Goal: Task Accomplishment & Management: Use online tool/utility

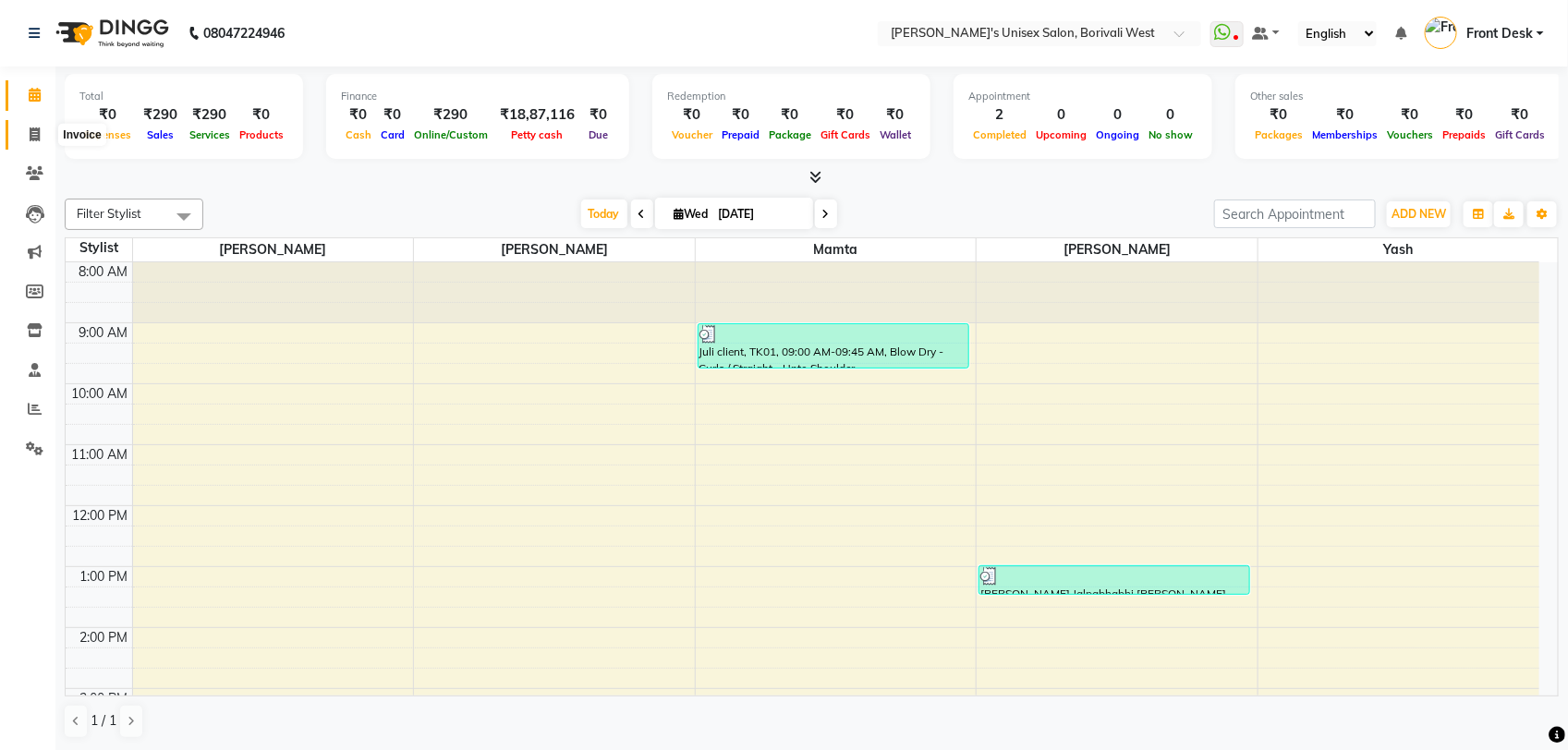
click at [30, 131] on icon at bounding box center [35, 134] width 10 height 14
select select "service"
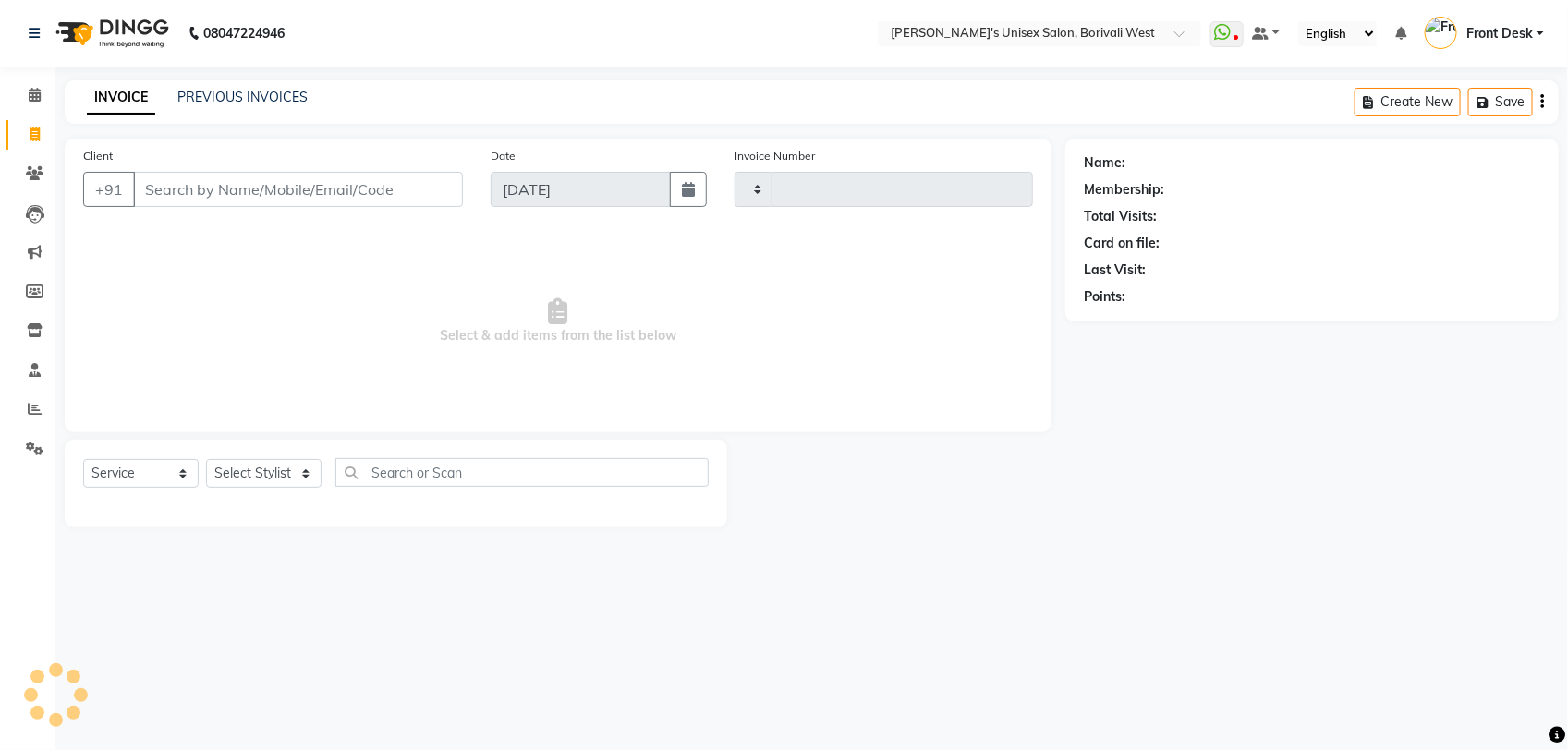
type input "0995"
select select "4025"
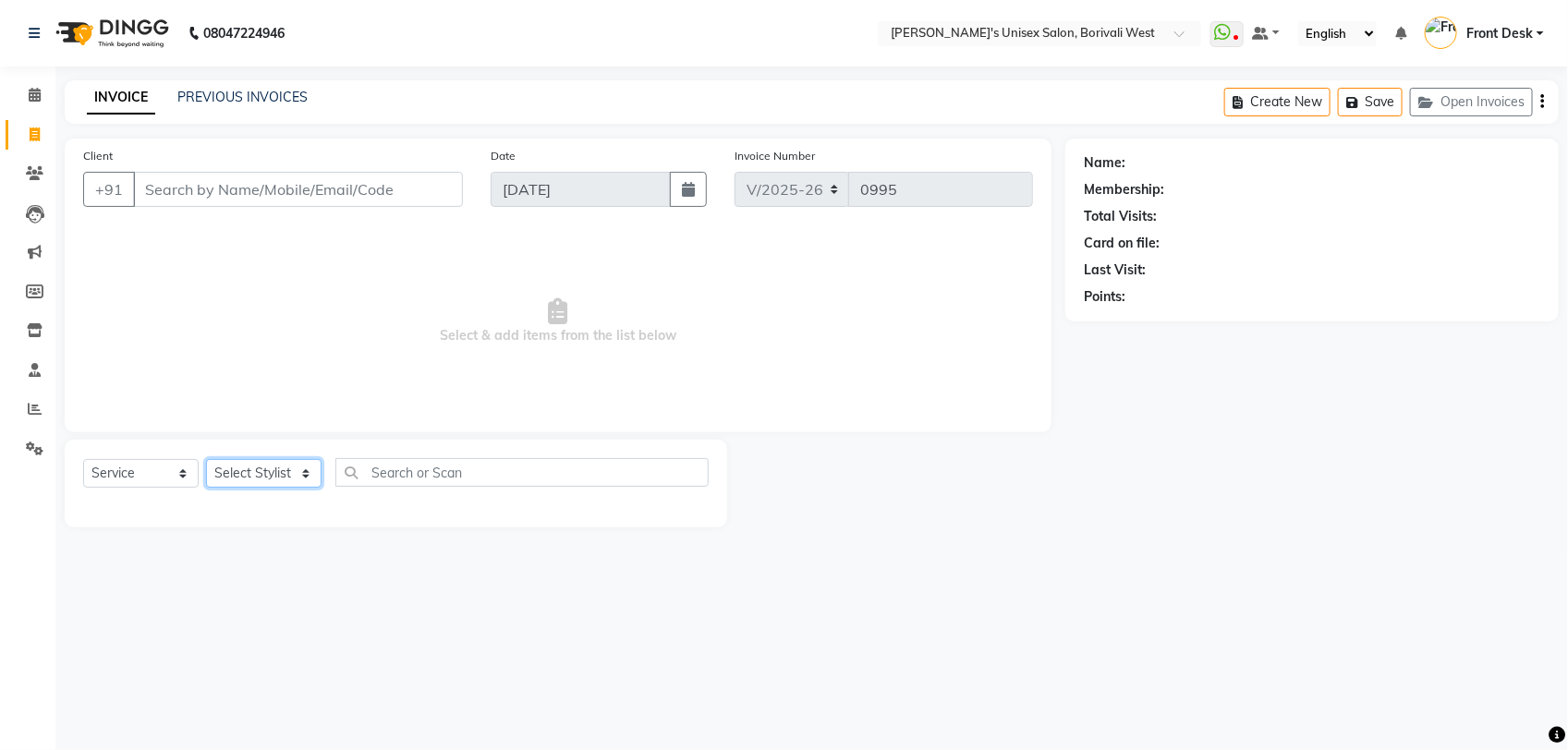
click at [294, 469] on select "Select Stylist Front Desk [PERSON_NAME] Mamta [PERSON_NAME] Yash" at bounding box center [263, 473] width 115 height 29
select select "25222"
click at [206, 459] on select "Select Stylist Front Desk [PERSON_NAME] Mamta [PERSON_NAME] Yash" at bounding box center [263, 473] width 115 height 29
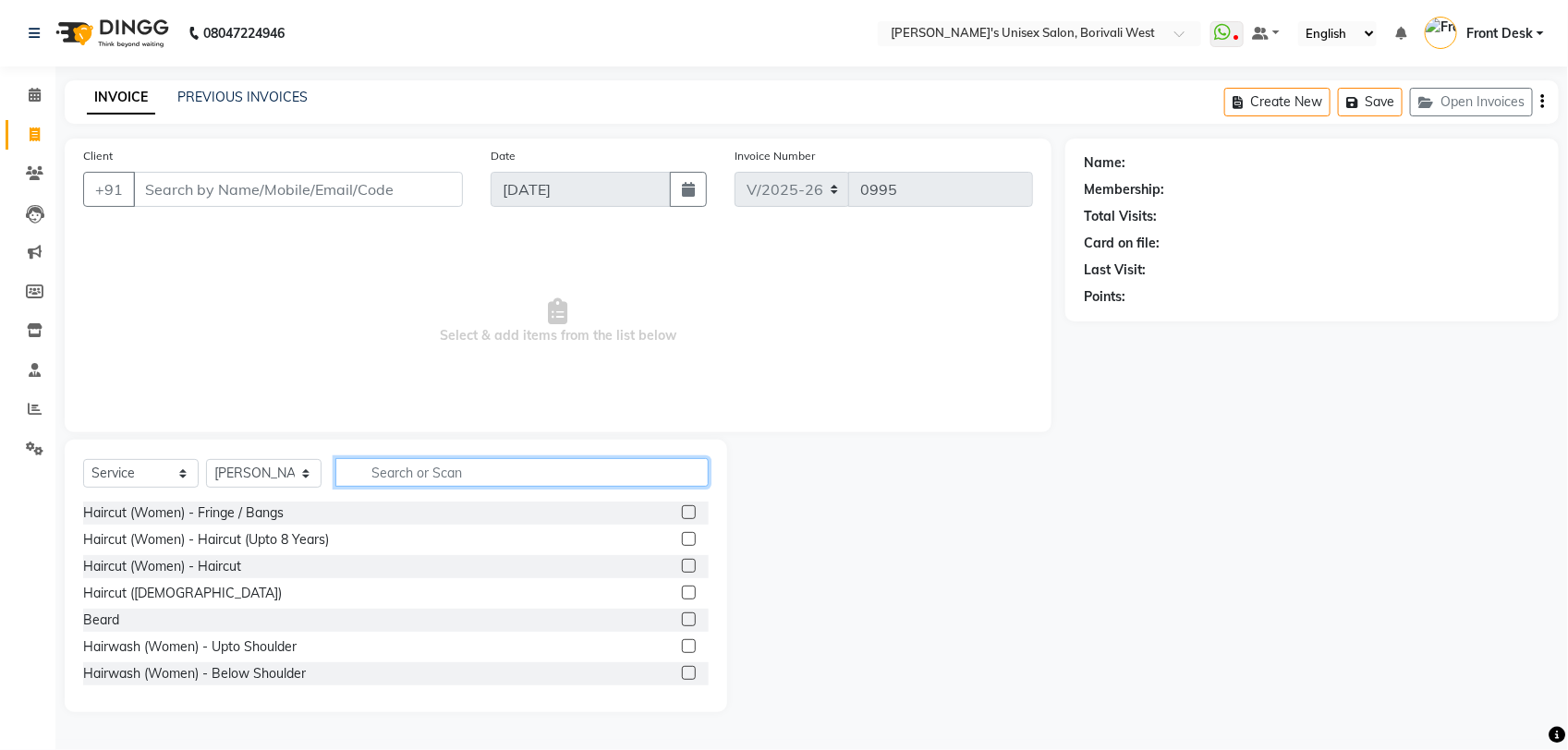
click at [408, 465] on input "text" at bounding box center [522, 472] width 373 height 29
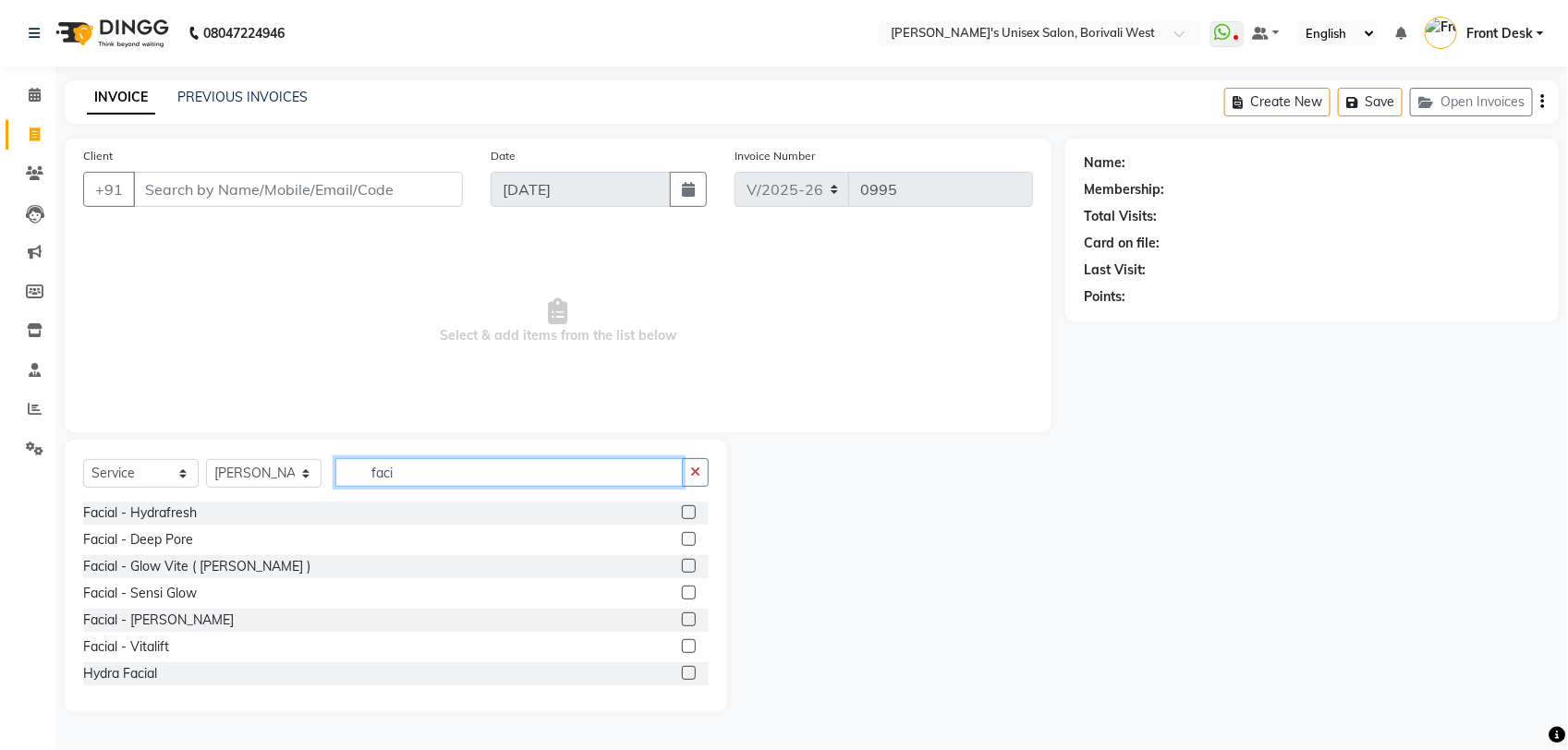
type input "faci"
click at [682, 511] on label at bounding box center [689, 512] width 14 height 14
click at [682, 511] on input "checkbox" at bounding box center [688, 512] width 12 height 12
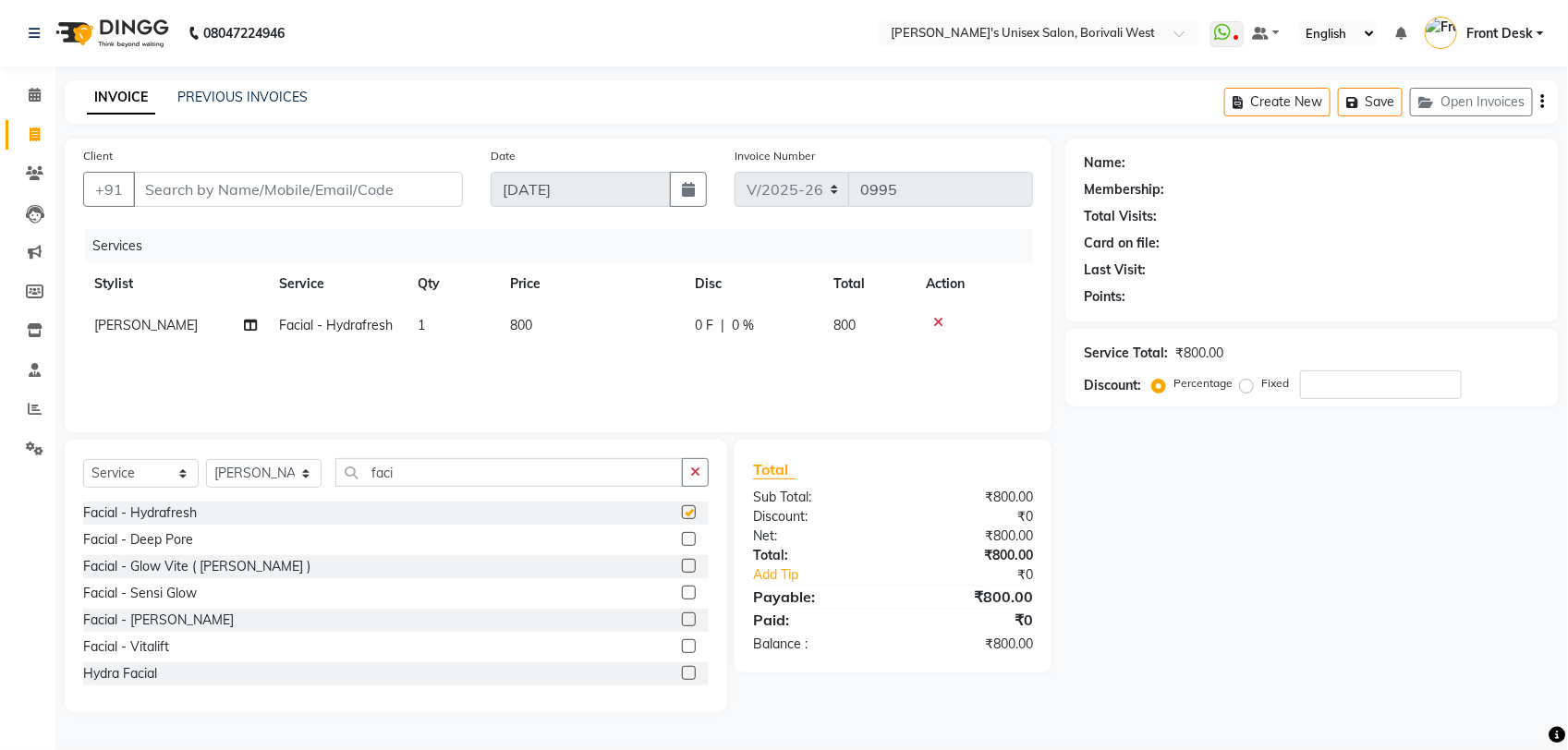
checkbox input "false"
click at [544, 325] on td "800" at bounding box center [591, 325] width 185 height 41
select select "25222"
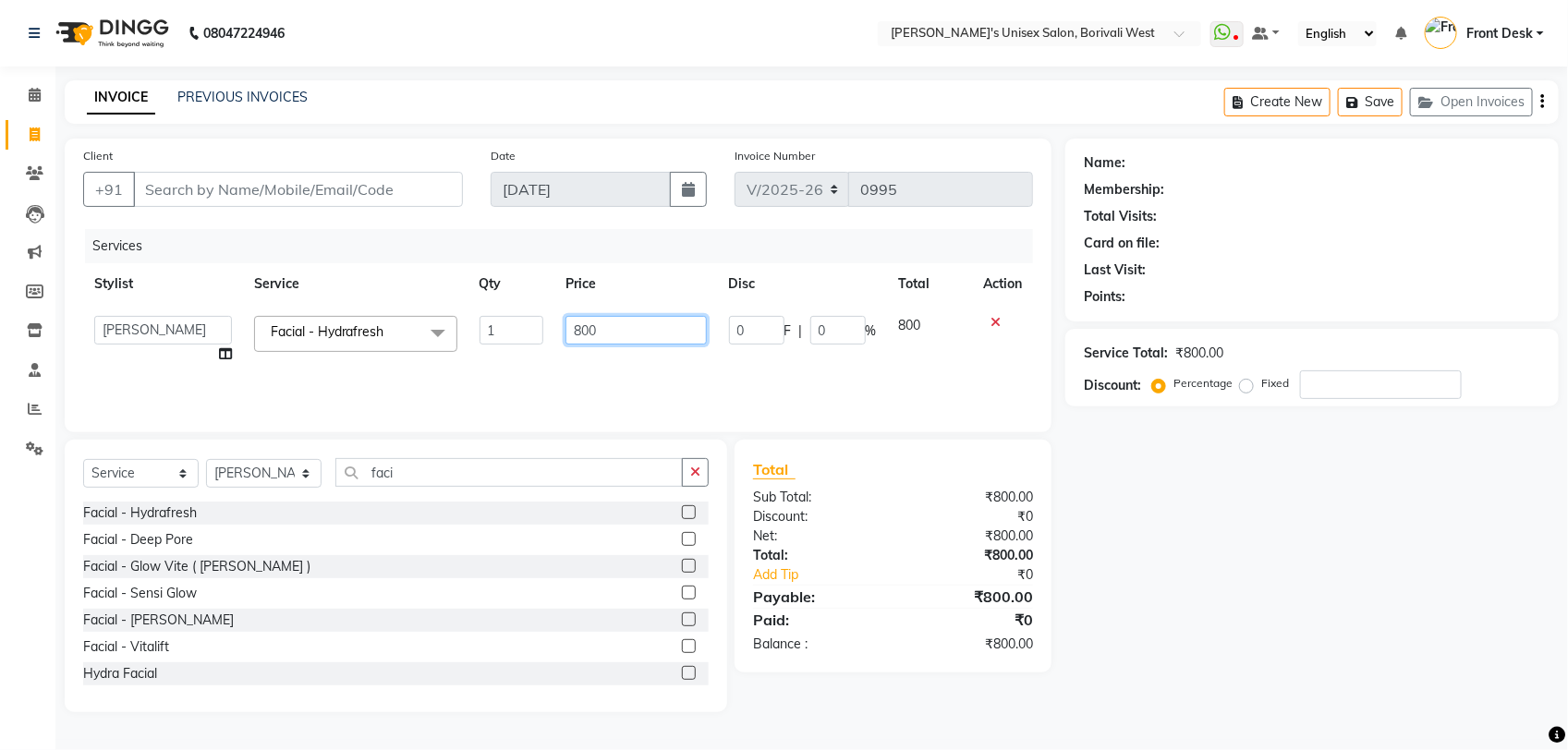
click at [621, 328] on input "800" at bounding box center [635, 330] width 140 height 29
type input "8"
type input "2090"
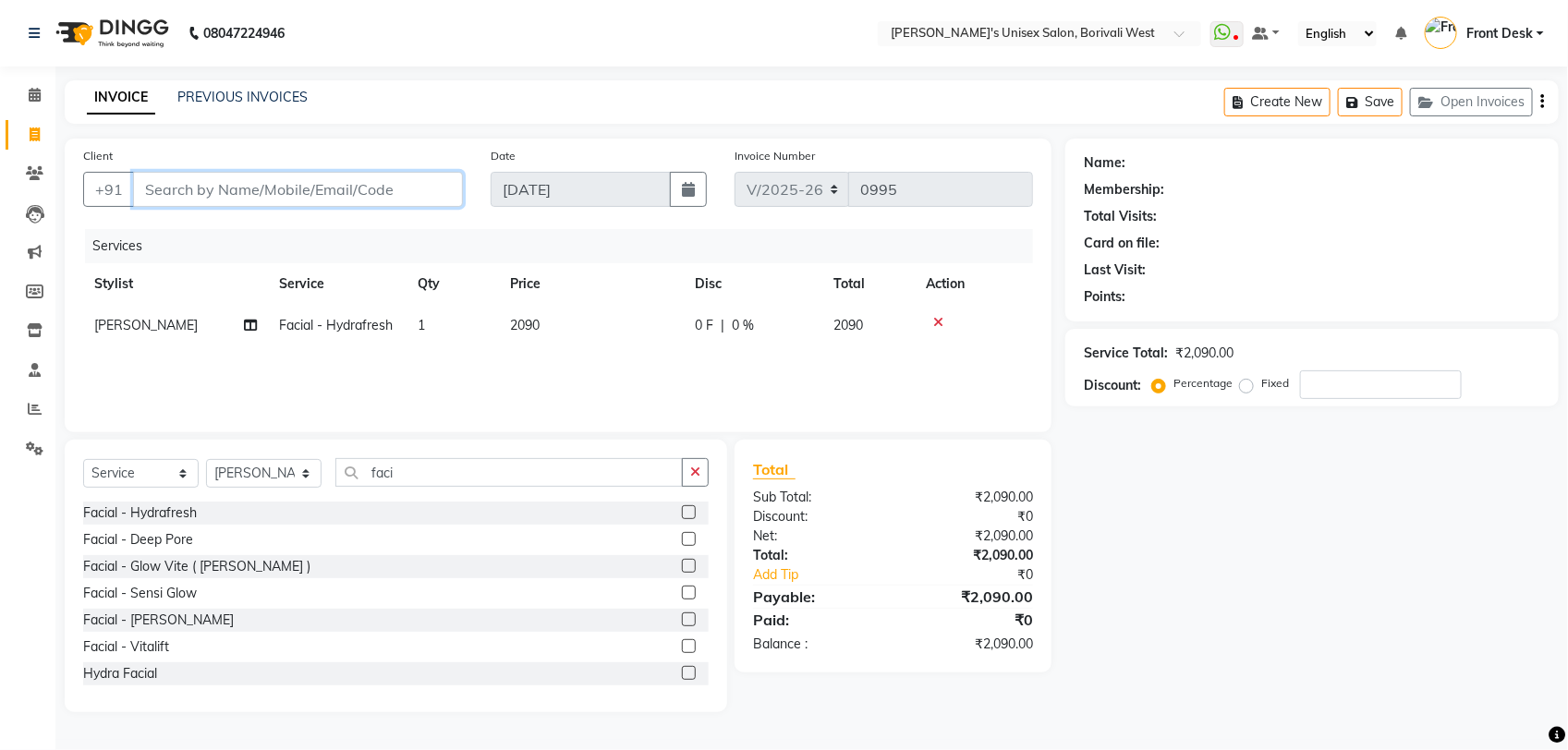
click at [347, 185] on input "Client" at bounding box center [298, 190] width 330 height 36
type input "n"
type input "0"
type input "n"
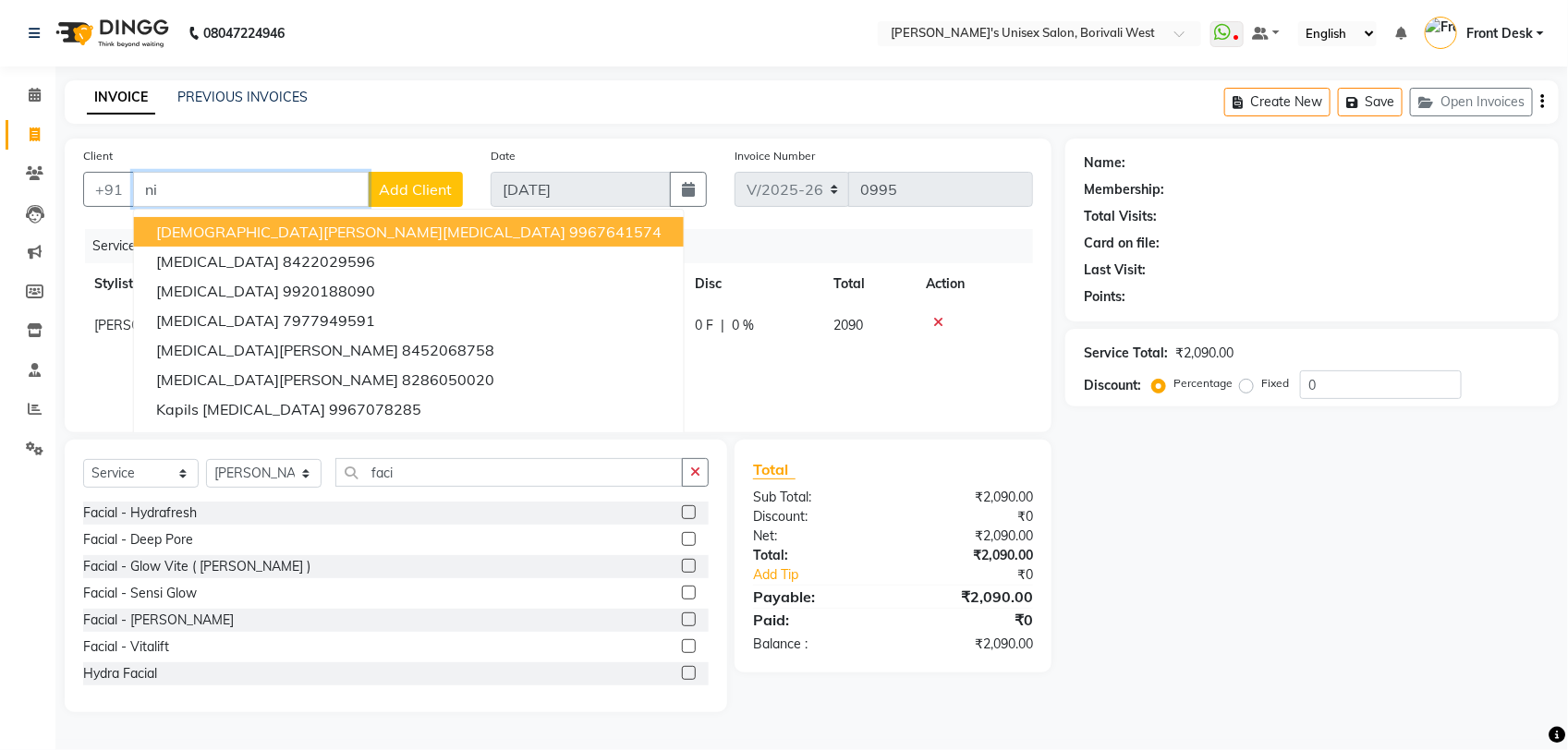
type input "n"
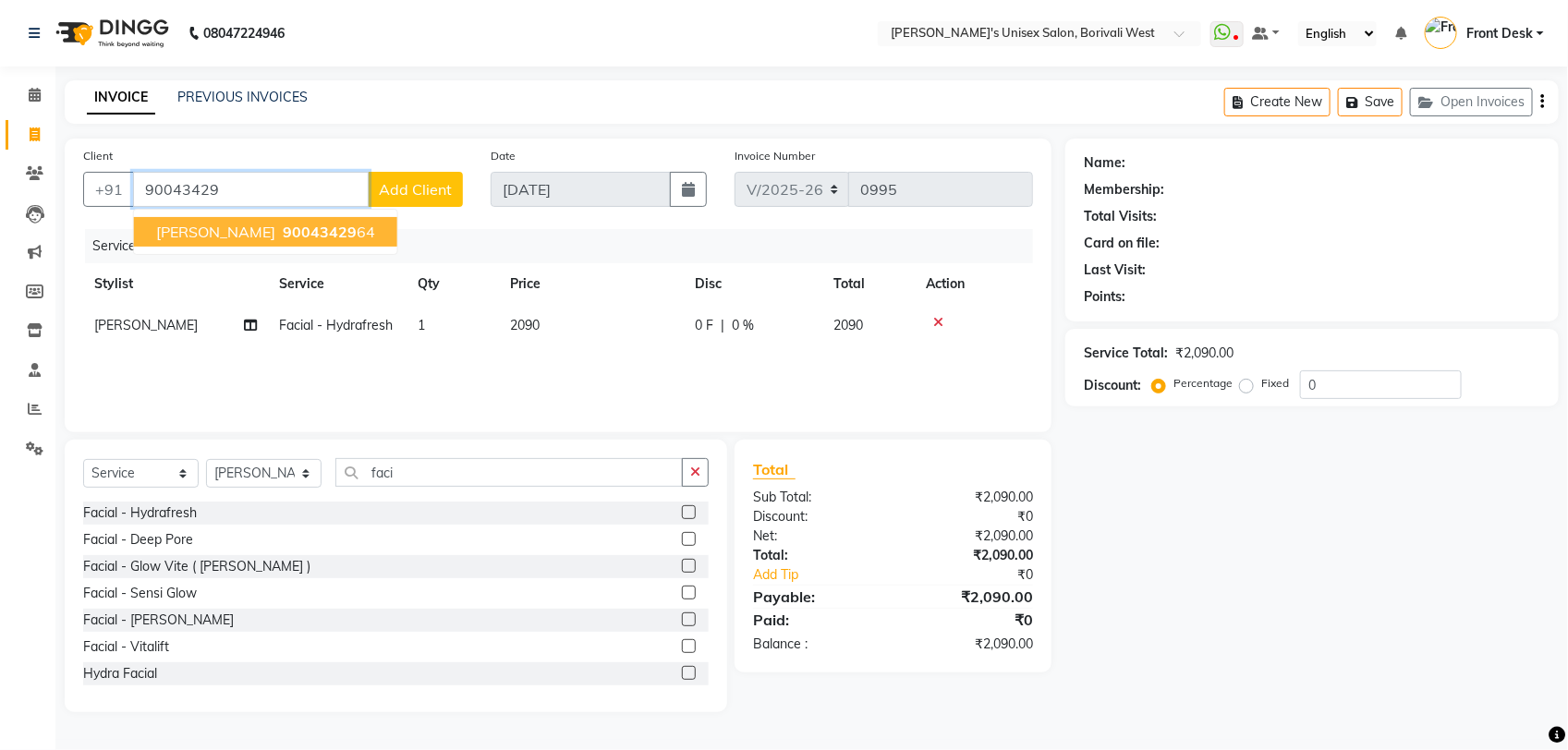
click at [287, 229] on ngb-highlight "90043429 64" at bounding box center [327, 232] width 96 height 19
type input "9004342964"
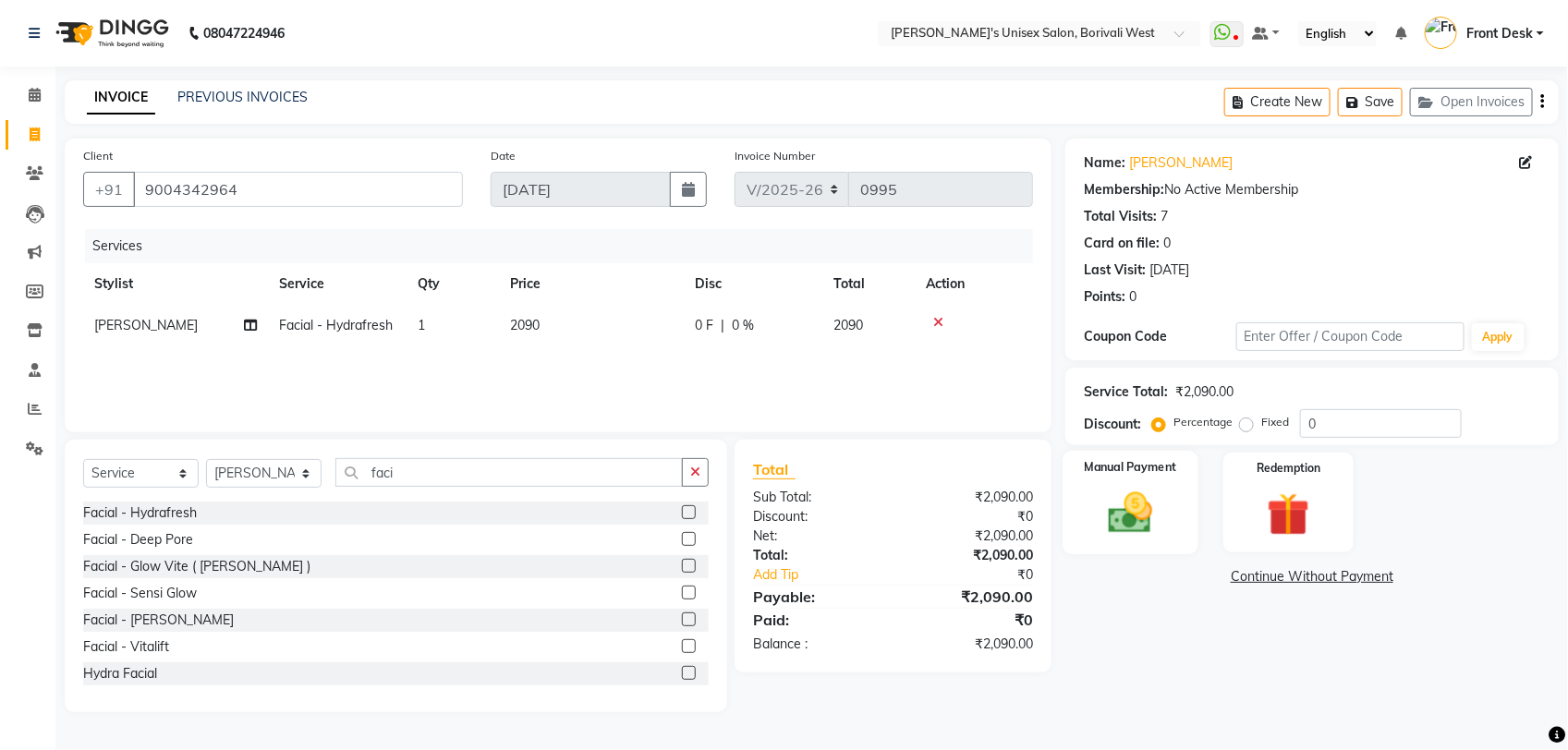
click at [1110, 490] on img at bounding box center [1130, 512] width 73 height 51
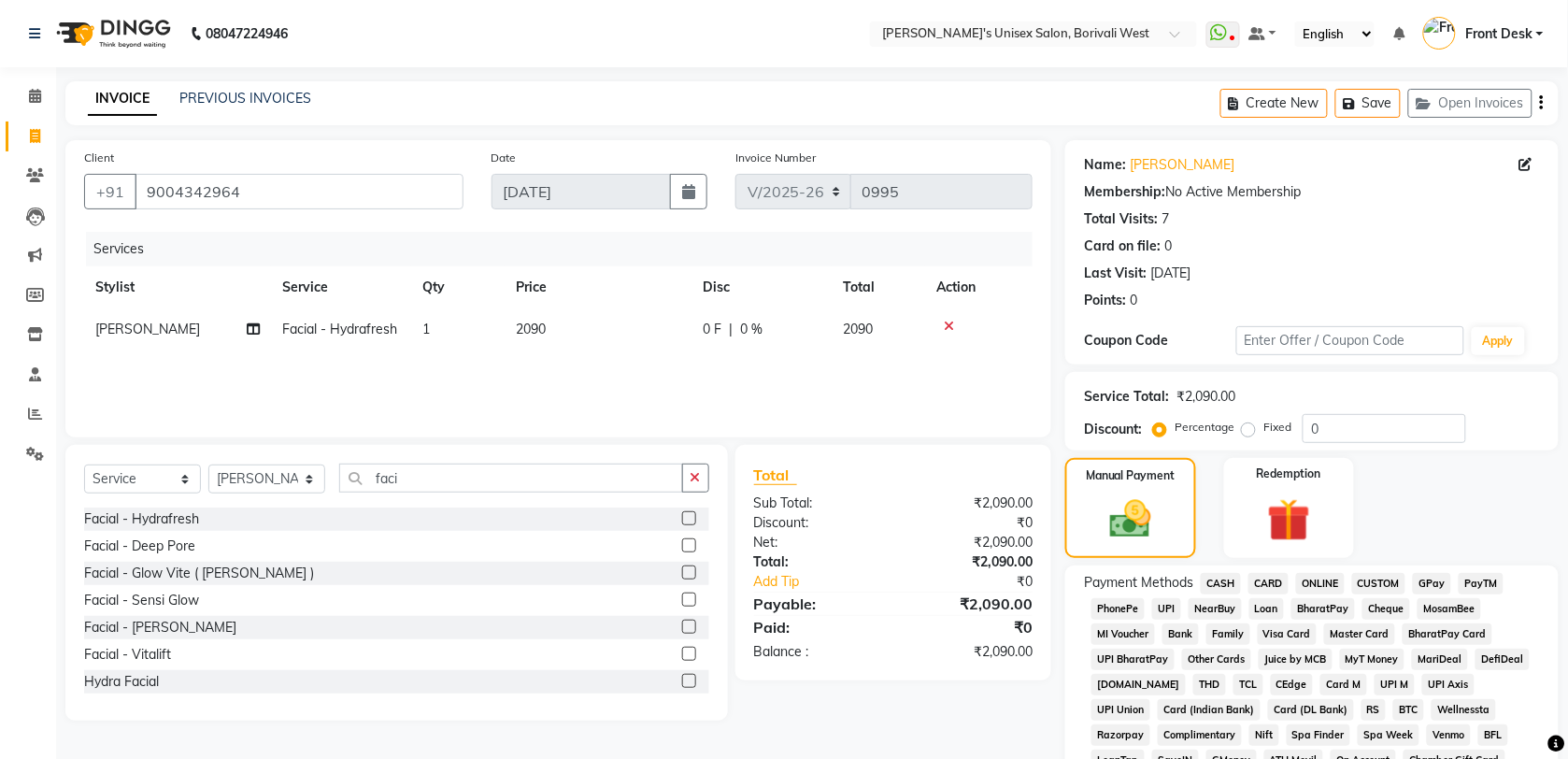
click at [1223, 576] on span "CASH" at bounding box center [1221, 583] width 40 height 22
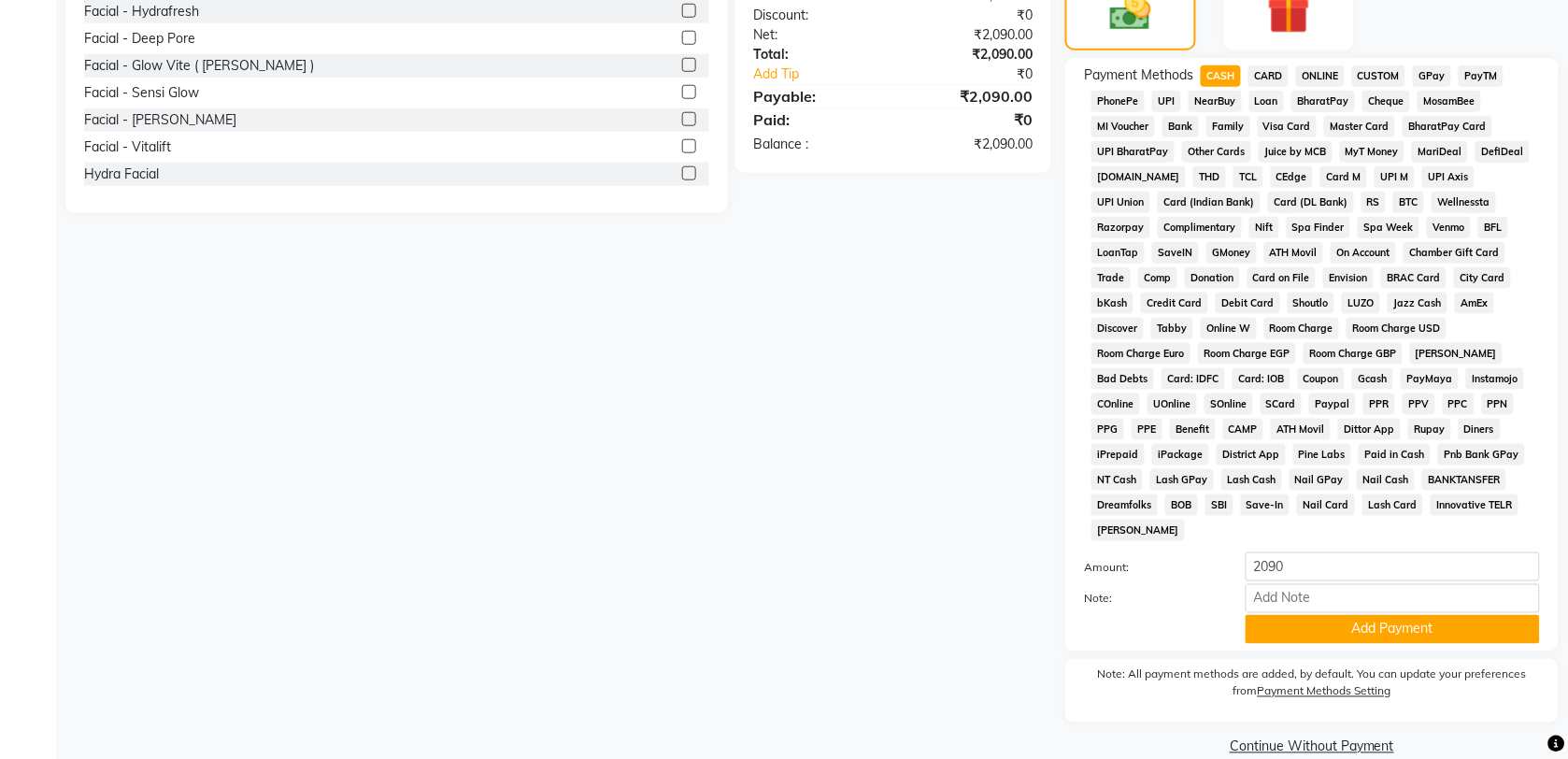
scroll to position [509, 0]
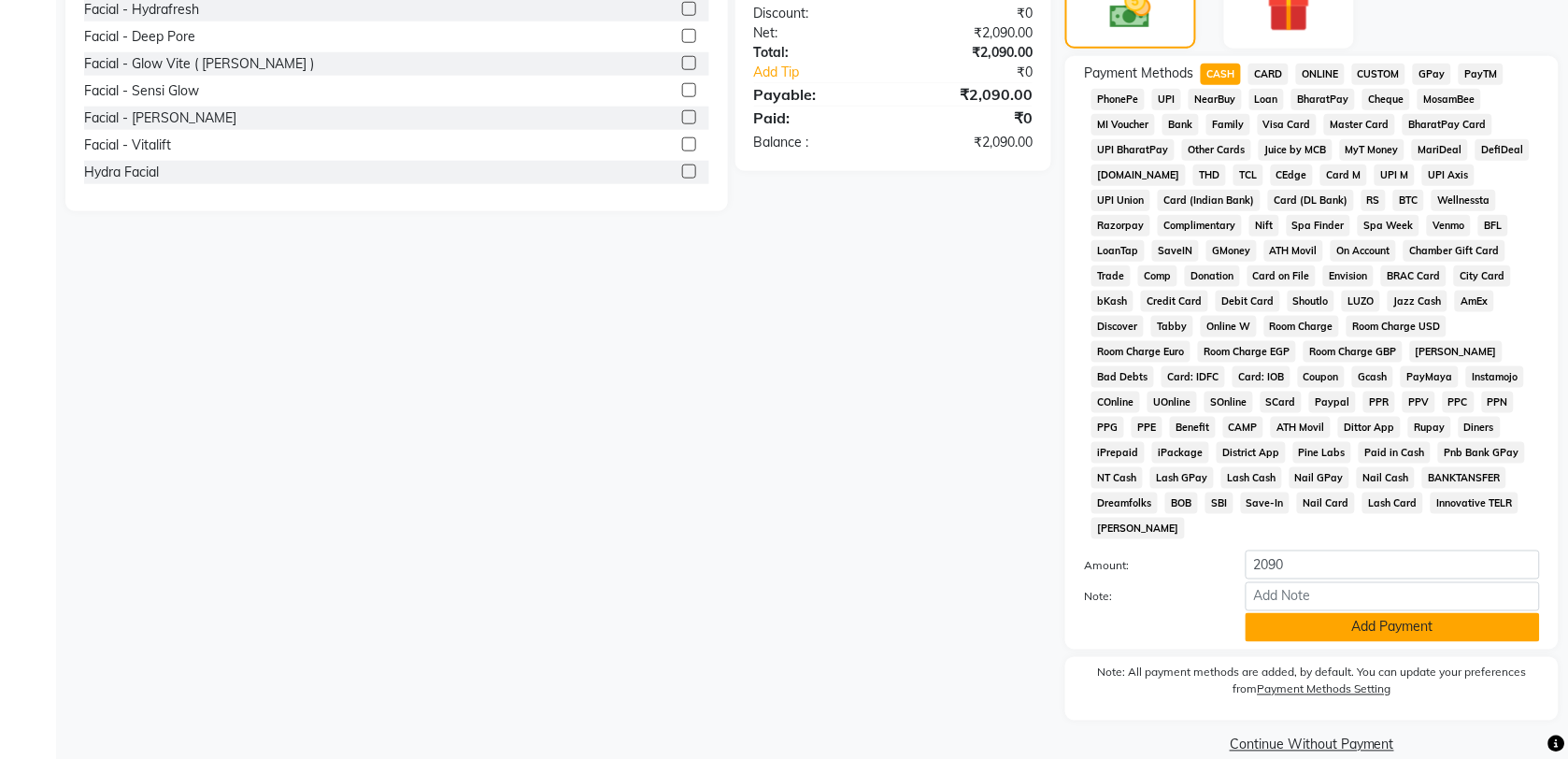
click at [1290, 613] on button "Add Payment" at bounding box center [1393, 627] width 294 height 29
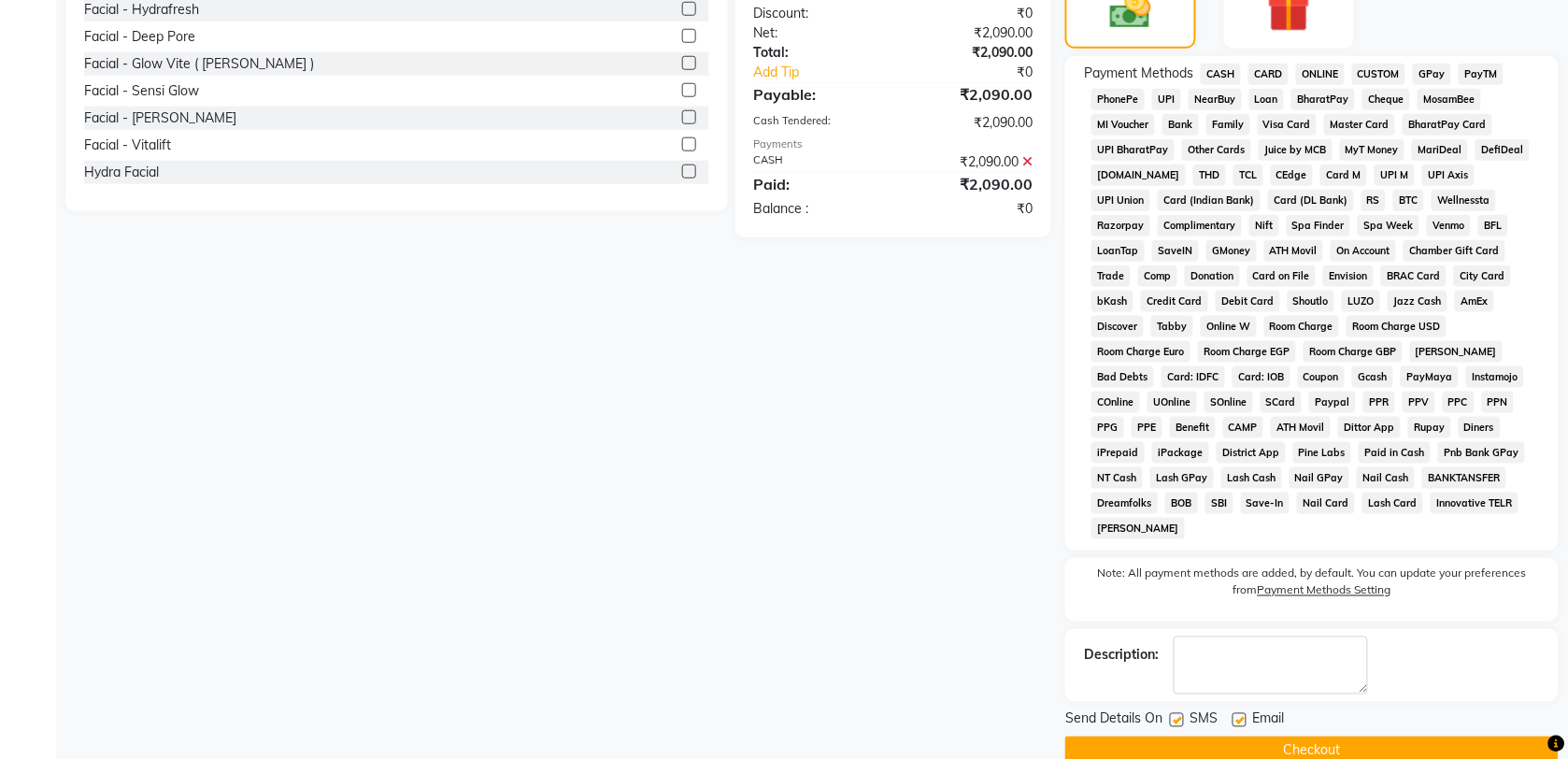
click at [1261, 736] on button "Checkout" at bounding box center [1313, 750] width 494 height 29
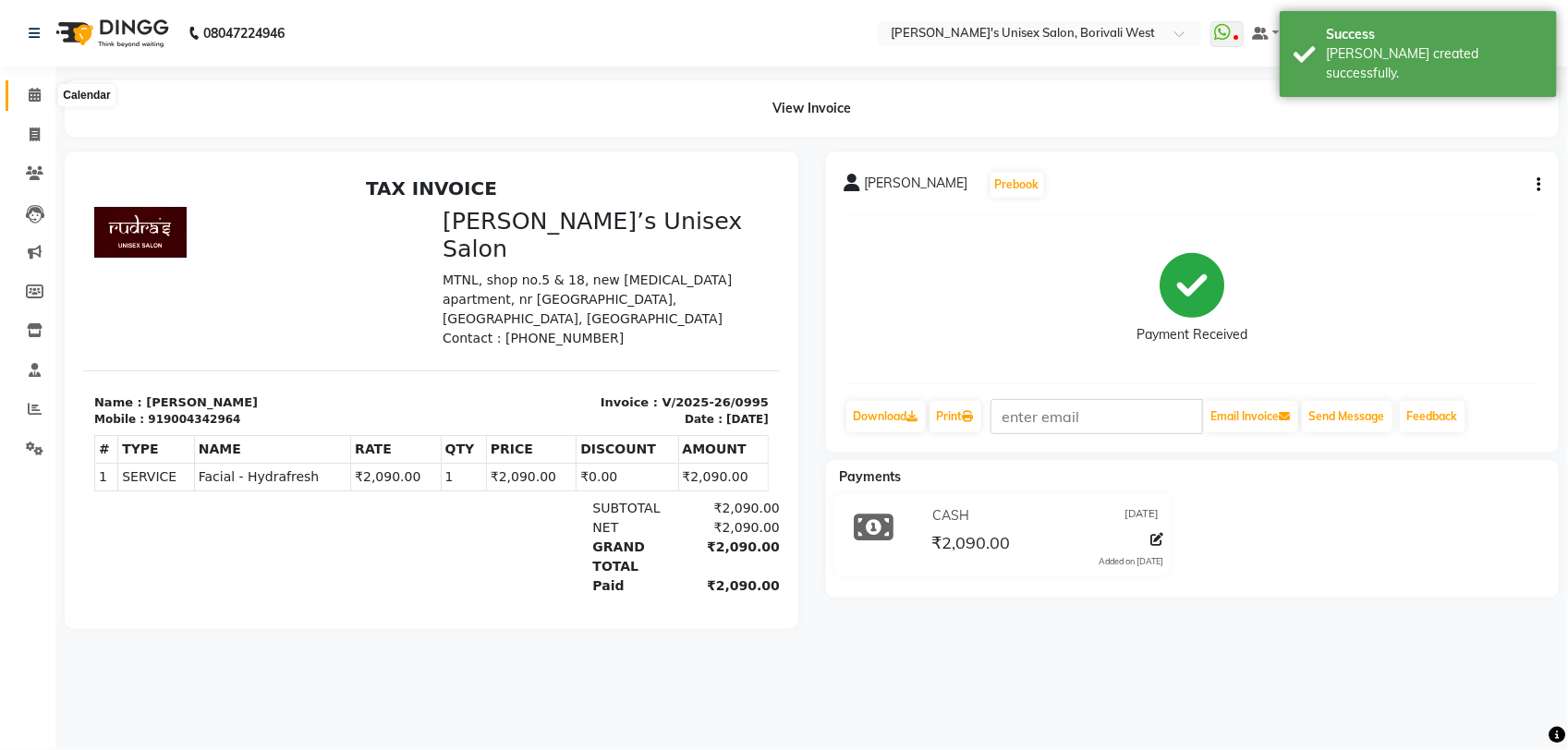
click at [36, 88] on icon at bounding box center [35, 94] width 12 height 14
